Goal: Find specific page/section: Find specific page/section

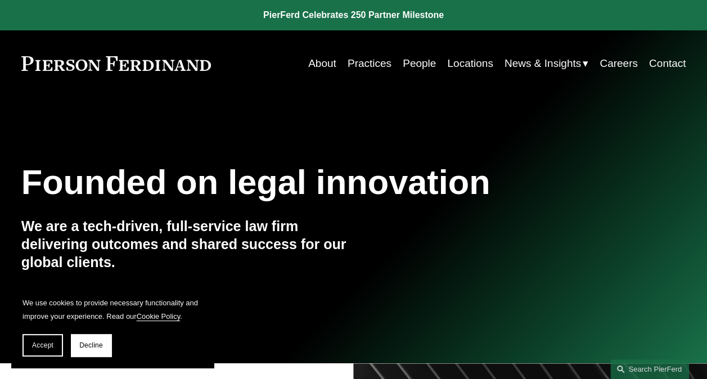
click at [409, 68] on link "People" at bounding box center [419, 63] width 33 height 21
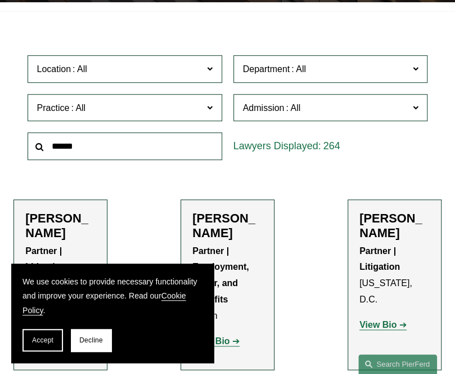
scroll to position [281, 0]
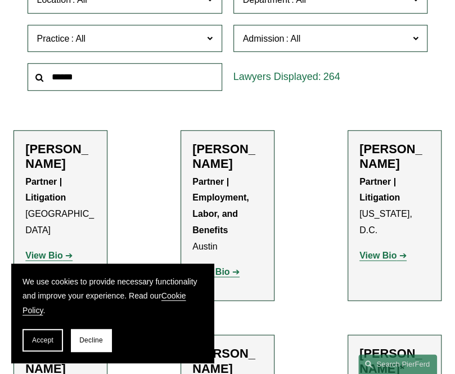
click at [91, 83] on input "text" at bounding box center [125, 77] width 195 height 28
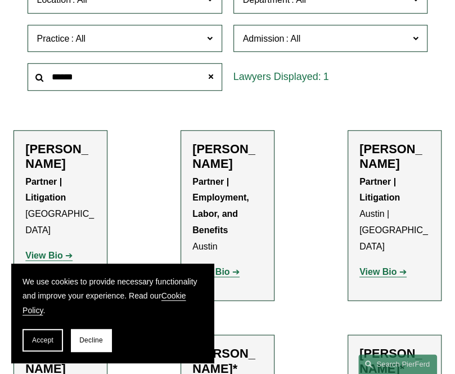
type input "******"
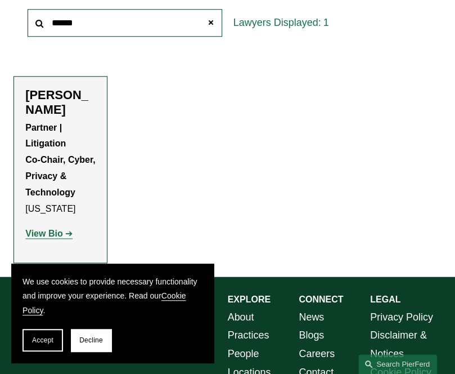
scroll to position [394, 0]
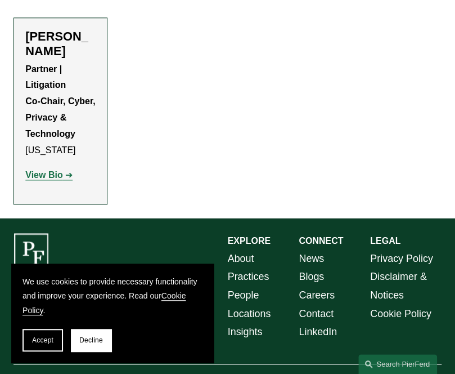
click at [65, 94] on p "Partner | Litigation Co-Chair, Cyber, Privacy & Technology [US_STATE]" at bounding box center [60, 109] width 70 height 97
click at [41, 180] on strong "View Bio" at bounding box center [43, 175] width 37 height 10
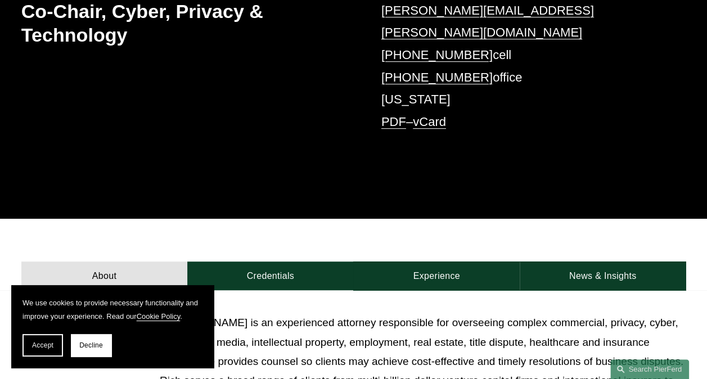
scroll to position [169, 0]
